Goal: Task Accomplishment & Management: Use online tool/utility

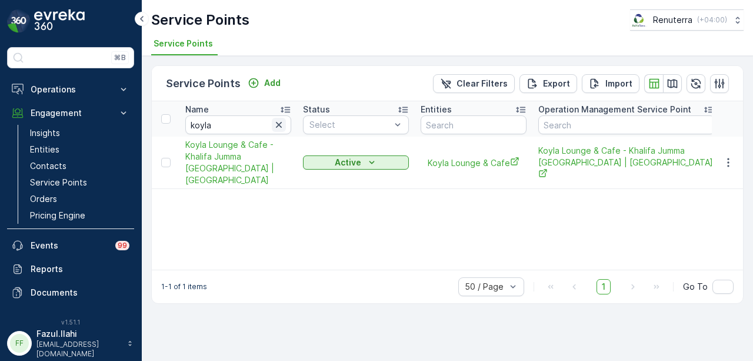
click at [279, 128] on icon "button" at bounding box center [279, 125] width 12 height 12
click at [230, 129] on input "text" at bounding box center [238, 124] width 106 height 19
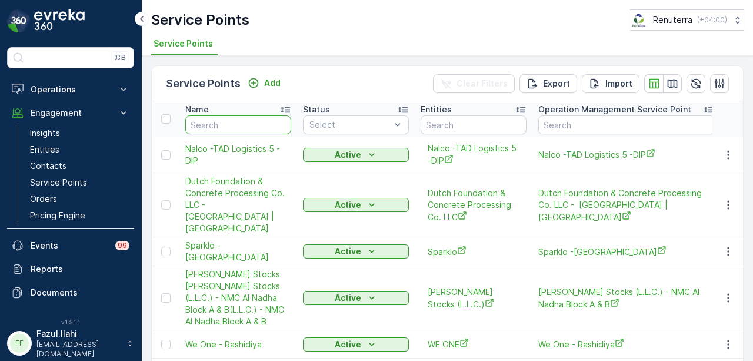
click at [231, 127] on input "text" at bounding box center [238, 124] width 106 height 19
type input "geo"
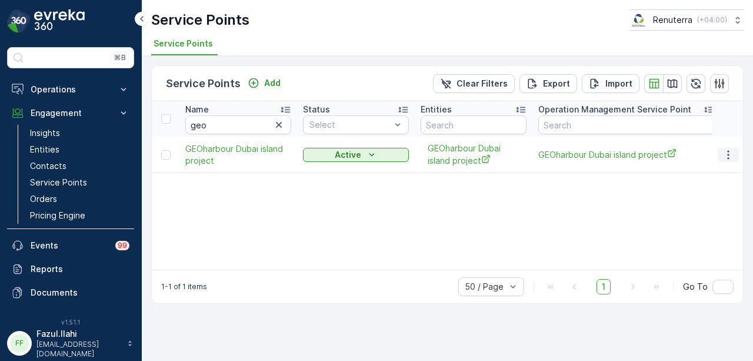
click at [733, 154] on icon "button" at bounding box center [729, 155] width 12 height 12
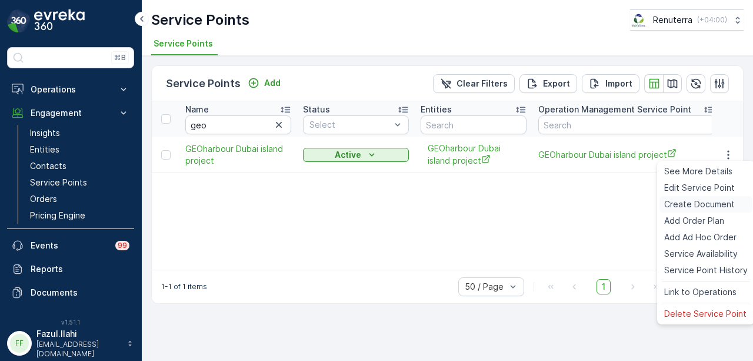
click at [716, 202] on span "Create Document" at bounding box center [699, 204] width 71 height 12
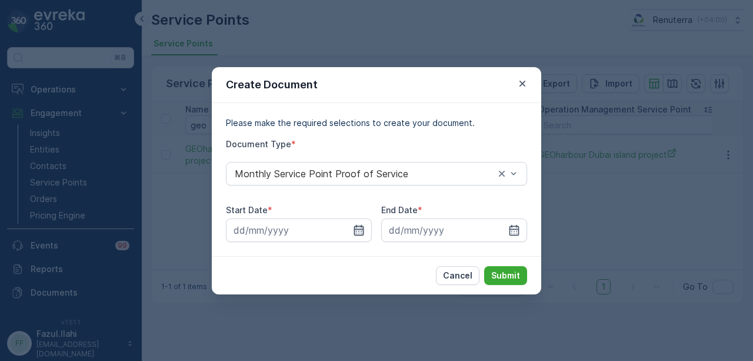
click at [361, 232] on icon "button" at bounding box center [359, 229] width 10 height 11
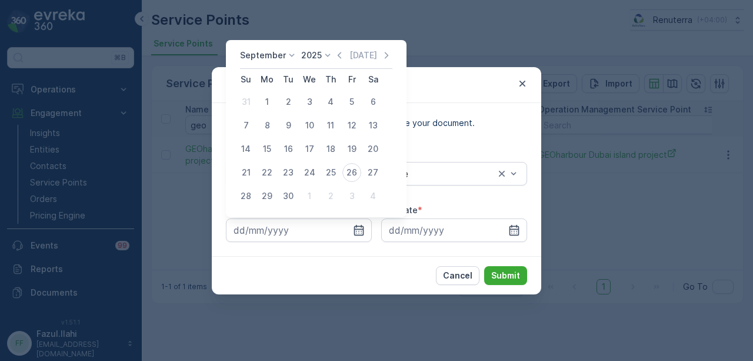
click at [336, 63] on div "[DATE] [DATE]" at bounding box center [316, 58] width 152 height 19
click at [337, 59] on icon "button" at bounding box center [340, 55] width 12 height 12
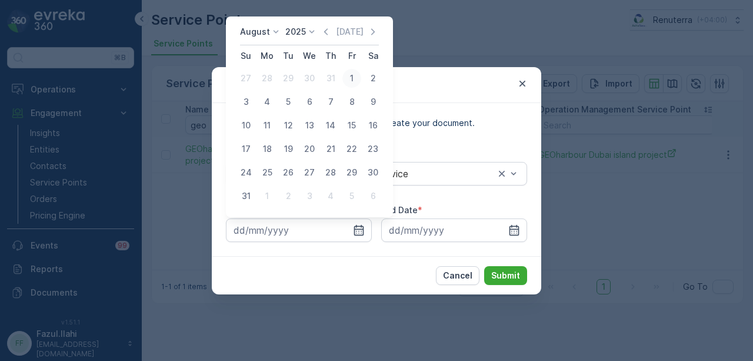
click at [346, 77] on div "1" at bounding box center [352, 78] width 19 height 19
type input "[DATE]"
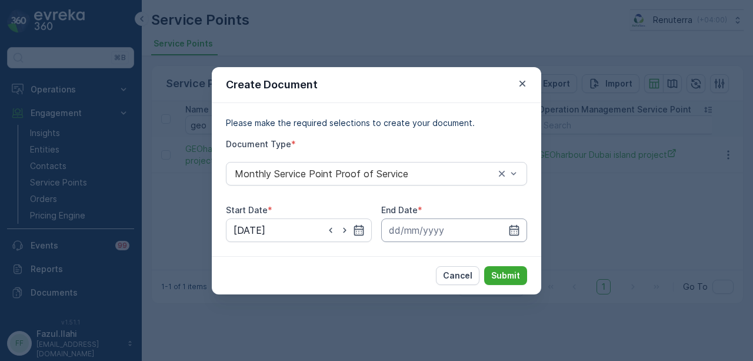
click at [506, 227] on input at bounding box center [454, 230] width 146 height 24
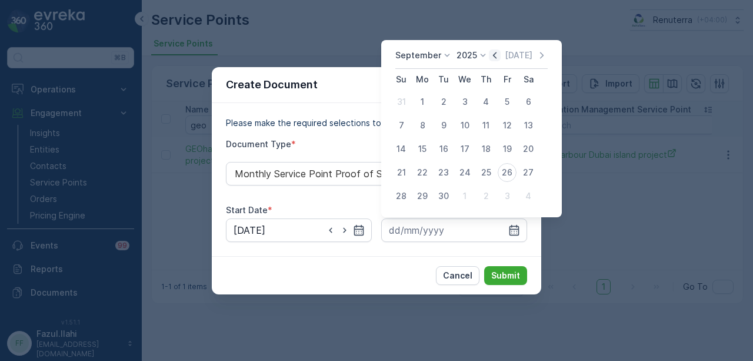
click at [495, 54] on icon "button" at bounding box center [495, 55] width 12 height 12
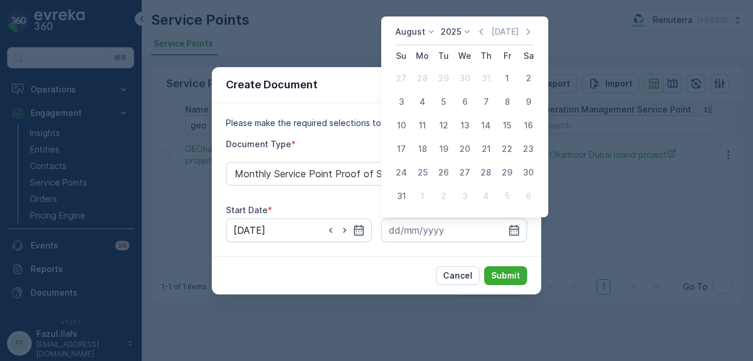
drag, startPoint x: 396, startPoint y: 194, endPoint x: 471, endPoint y: 247, distance: 92.6
click at [398, 197] on div "31" at bounding box center [401, 196] width 19 height 19
type input "[DATE]"
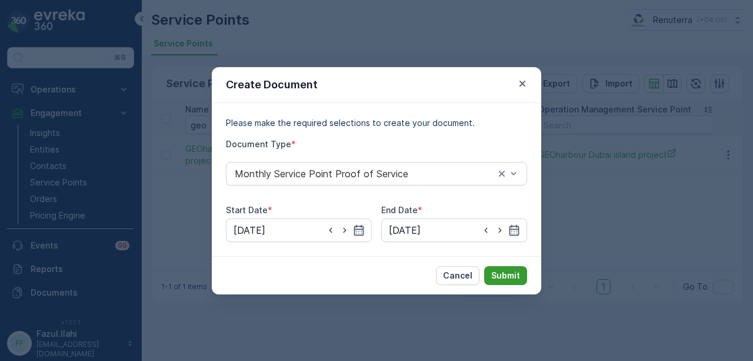
click at [513, 273] on p "Submit" at bounding box center [505, 276] width 29 height 12
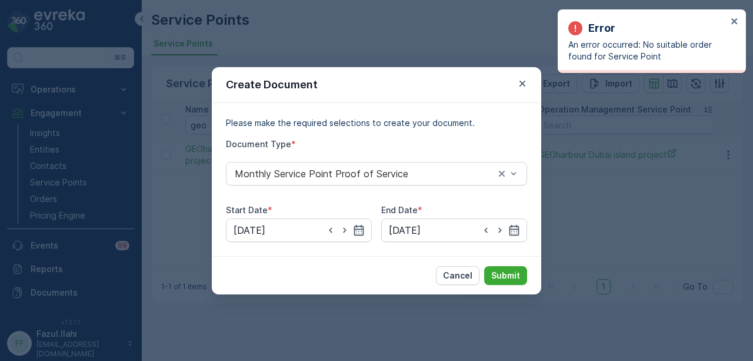
click at [633, 248] on div "Create Document Please make the required selections to create your document. Do…" at bounding box center [376, 180] width 753 height 361
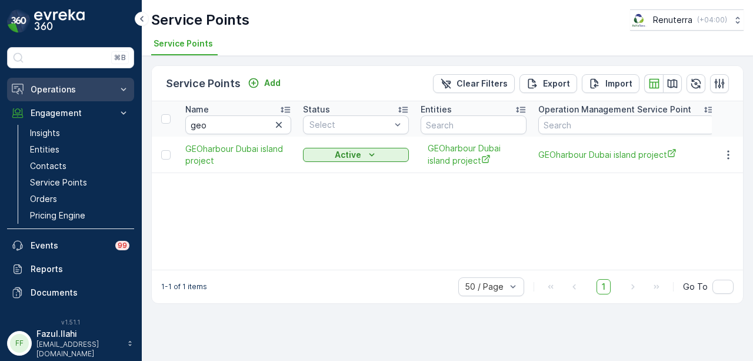
click at [61, 96] on button "Operations" at bounding box center [70, 90] width 127 height 24
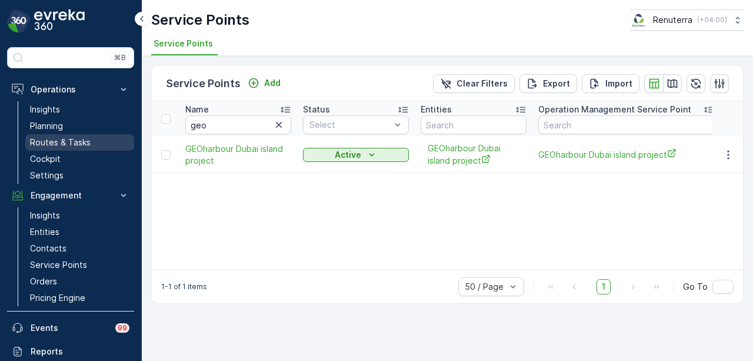
click at [93, 144] on link "Routes & Tasks" at bounding box center [79, 142] width 109 height 16
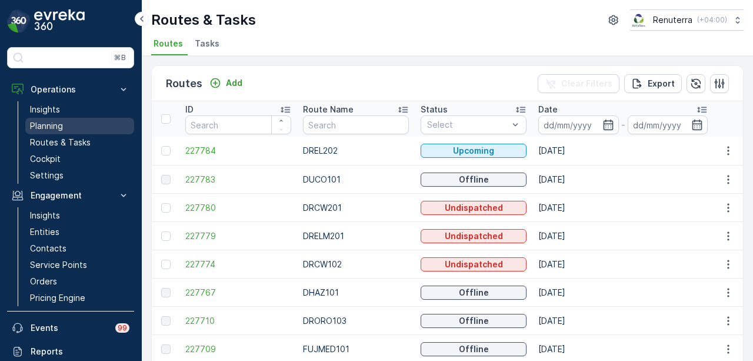
click at [78, 130] on link "Planning" at bounding box center [79, 126] width 109 height 16
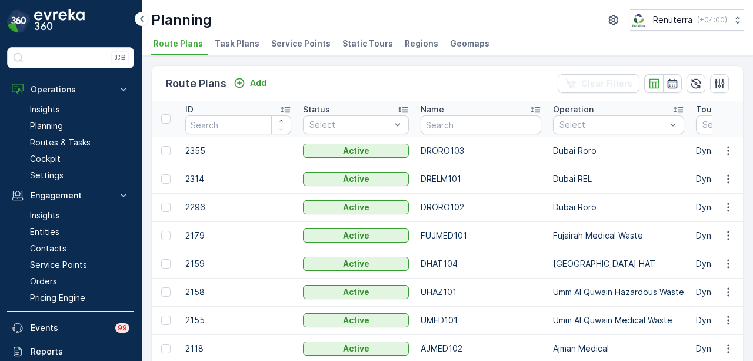
click at [289, 44] on span "Service Points" at bounding box center [300, 44] width 59 height 12
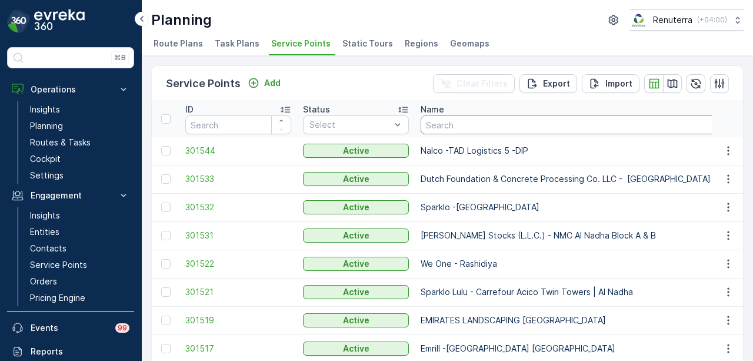
click at [479, 128] on input "text" at bounding box center [611, 124] width 381 height 19
type input "geo"
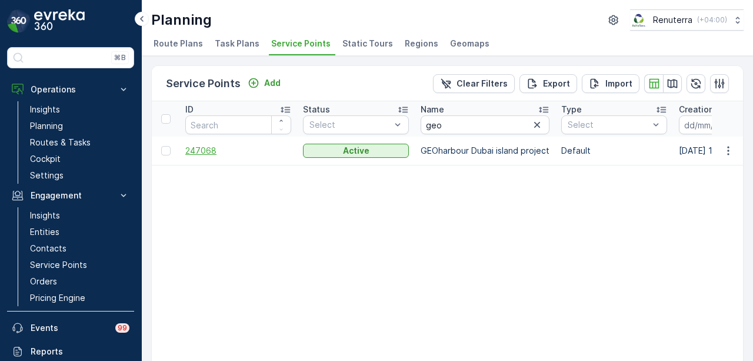
click at [203, 149] on span "247068" at bounding box center [238, 151] width 106 height 12
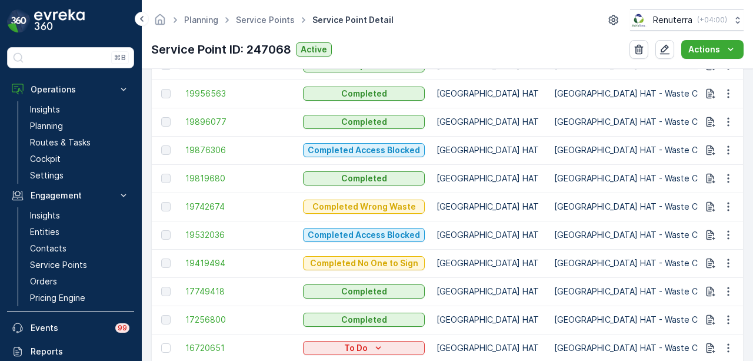
scroll to position [801, 0]
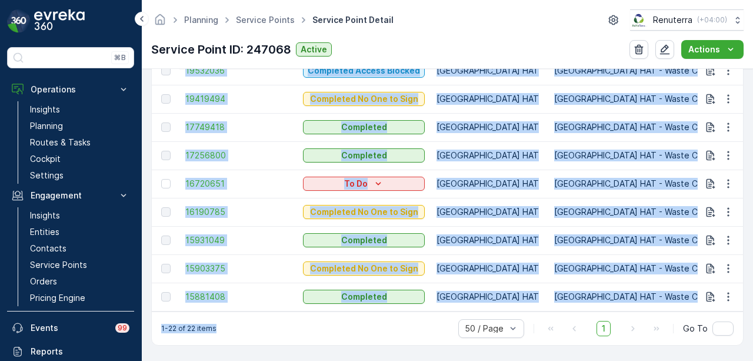
drag, startPoint x: 287, startPoint y: 313, endPoint x: 331, endPoint y: 308, distance: 44.9
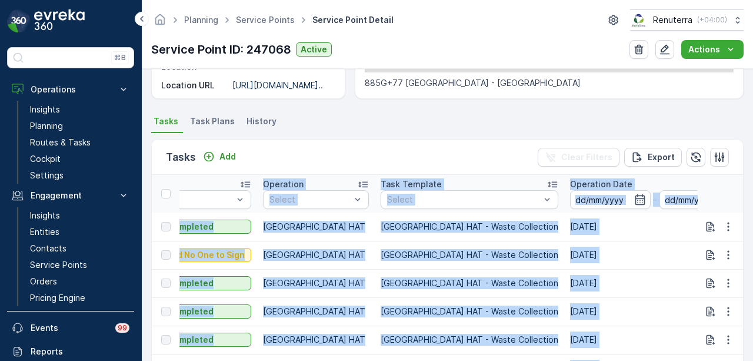
scroll to position [271, 0]
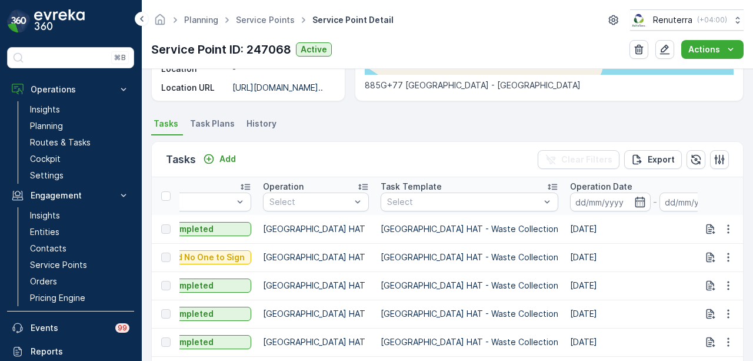
click at [420, 119] on ul "Tasks Task Plans History" at bounding box center [447, 125] width 593 height 20
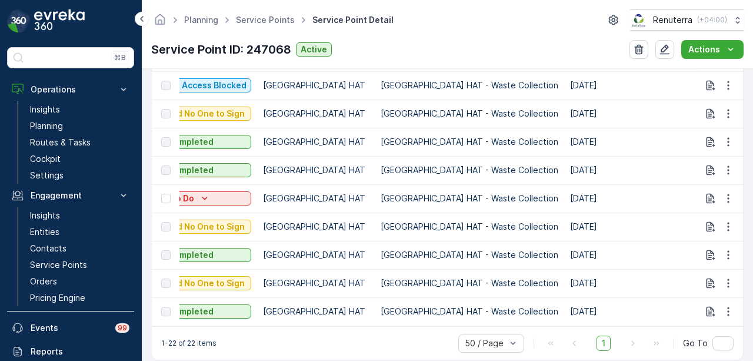
scroll to position [801, 0]
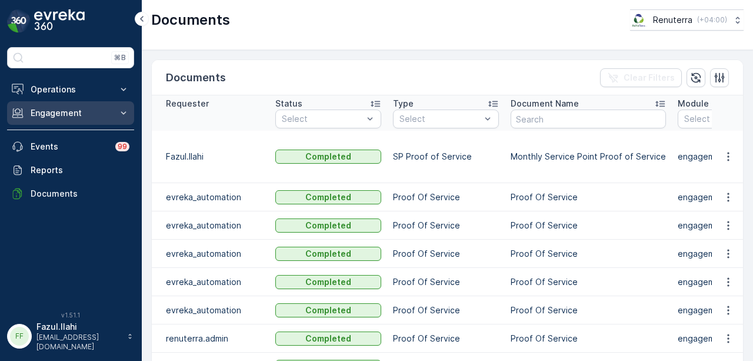
click at [98, 117] on p "Engagement" at bounding box center [71, 113] width 80 height 12
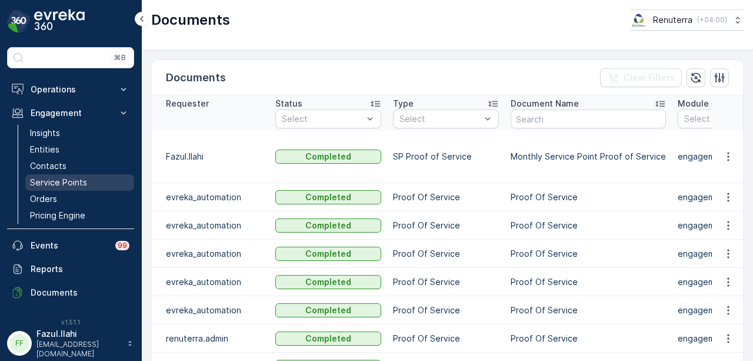
click at [103, 175] on link "Service Points" at bounding box center [79, 182] width 109 height 16
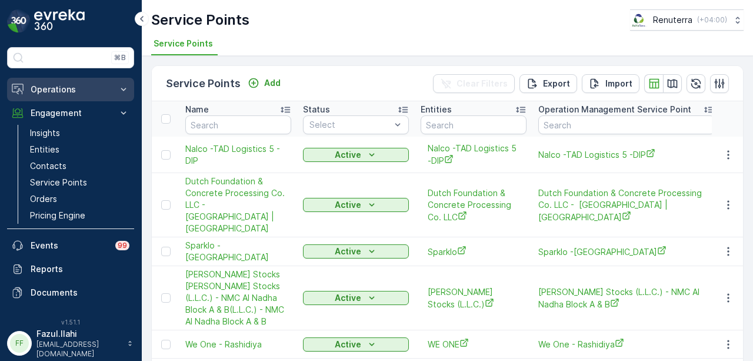
click at [106, 93] on p "Operations" at bounding box center [71, 90] width 80 height 12
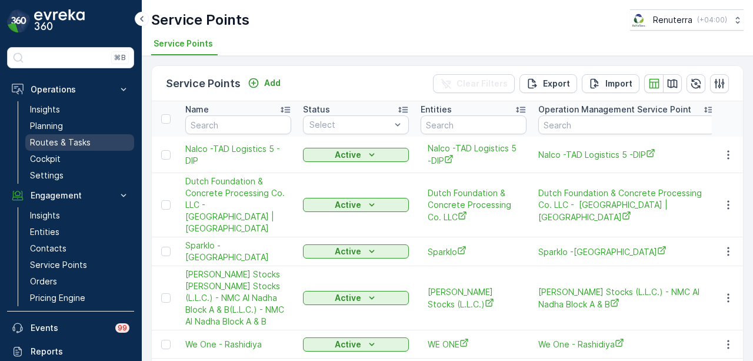
click at [100, 141] on link "Routes & Tasks" at bounding box center [79, 142] width 109 height 16
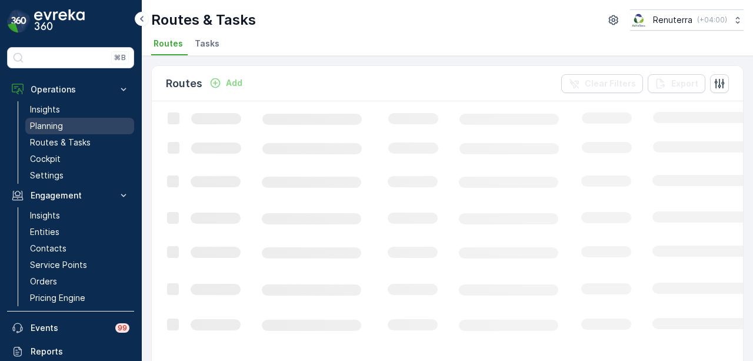
click at [97, 124] on link "Planning" at bounding box center [79, 126] width 109 height 16
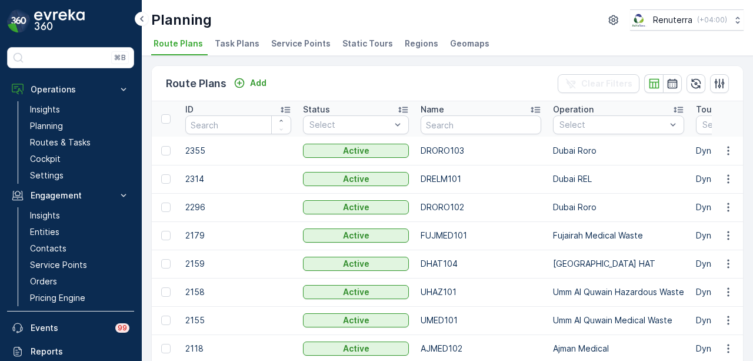
click at [299, 47] on span "Service Points" at bounding box center [300, 44] width 59 height 12
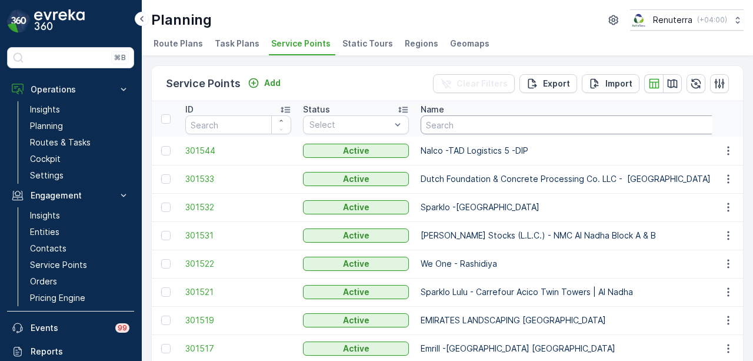
click at [458, 127] on input "text" at bounding box center [611, 124] width 381 height 19
type input "geo"
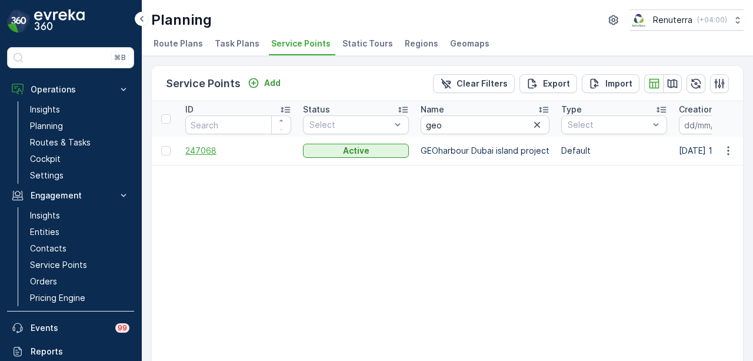
click at [207, 145] on span "247068" at bounding box center [238, 151] width 106 height 12
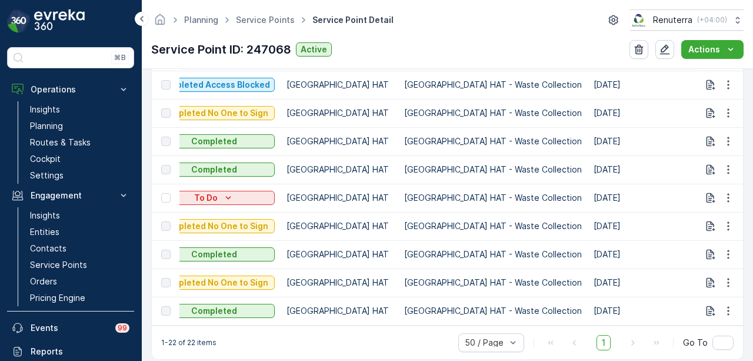
scroll to position [801, 0]
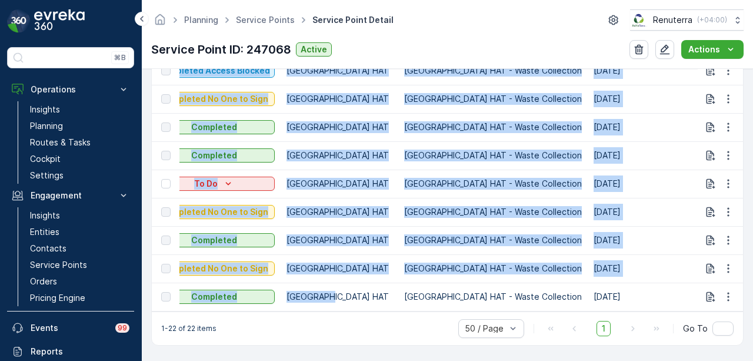
drag, startPoint x: 344, startPoint y: 305, endPoint x: 234, endPoint y: 307, distance: 109.5
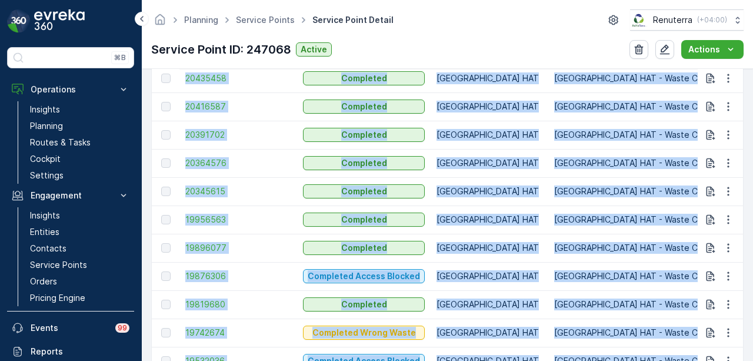
scroll to position [330, 0]
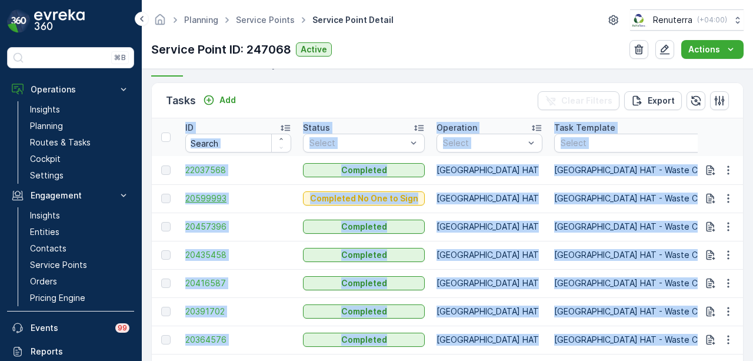
click at [212, 197] on span "20599993" at bounding box center [238, 198] width 106 height 12
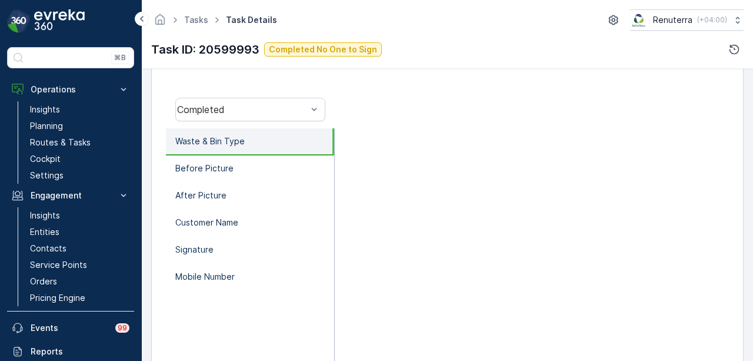
scroll to position [353, 0]
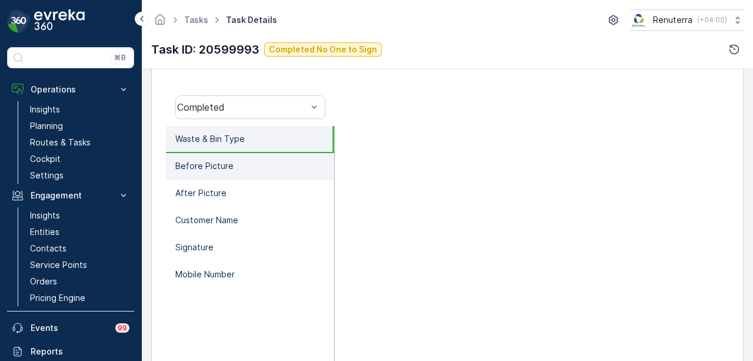
click at [266, 164] on li "Before Picture" at bounding box center [250, 166] width 168 height 27
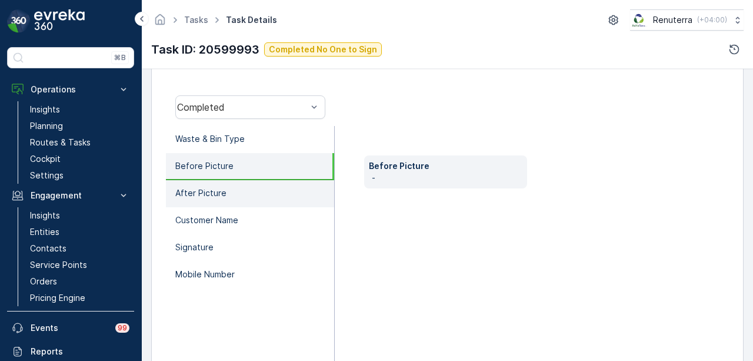
click at [266, 193] on li "After Picture" at bounding box center [250, 193] width 168 height 27
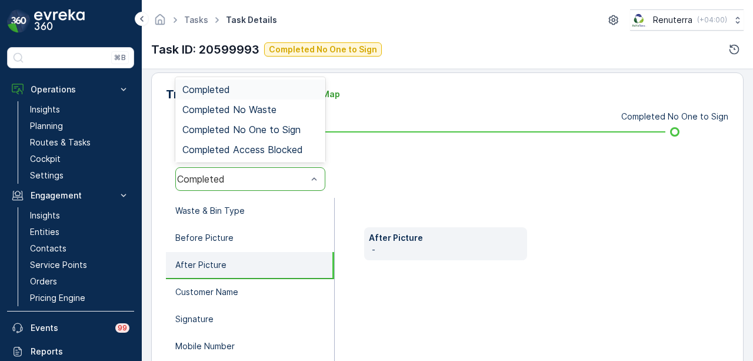
scroll to position [177, 0]
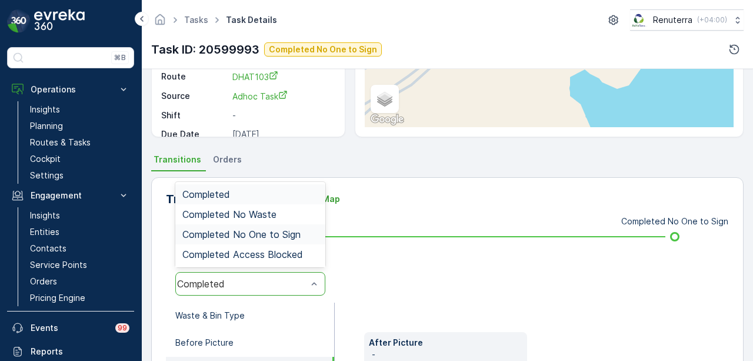
click at [286, 232] on span "Completed No One to Sign" at bounding box center [241, 234] width 118 height 11
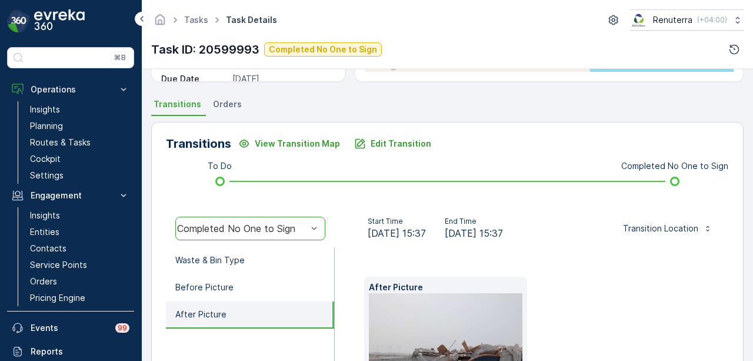
scroll to position [294, 0]
